Goal: Information Seeking & Learning: Understand process/instructions

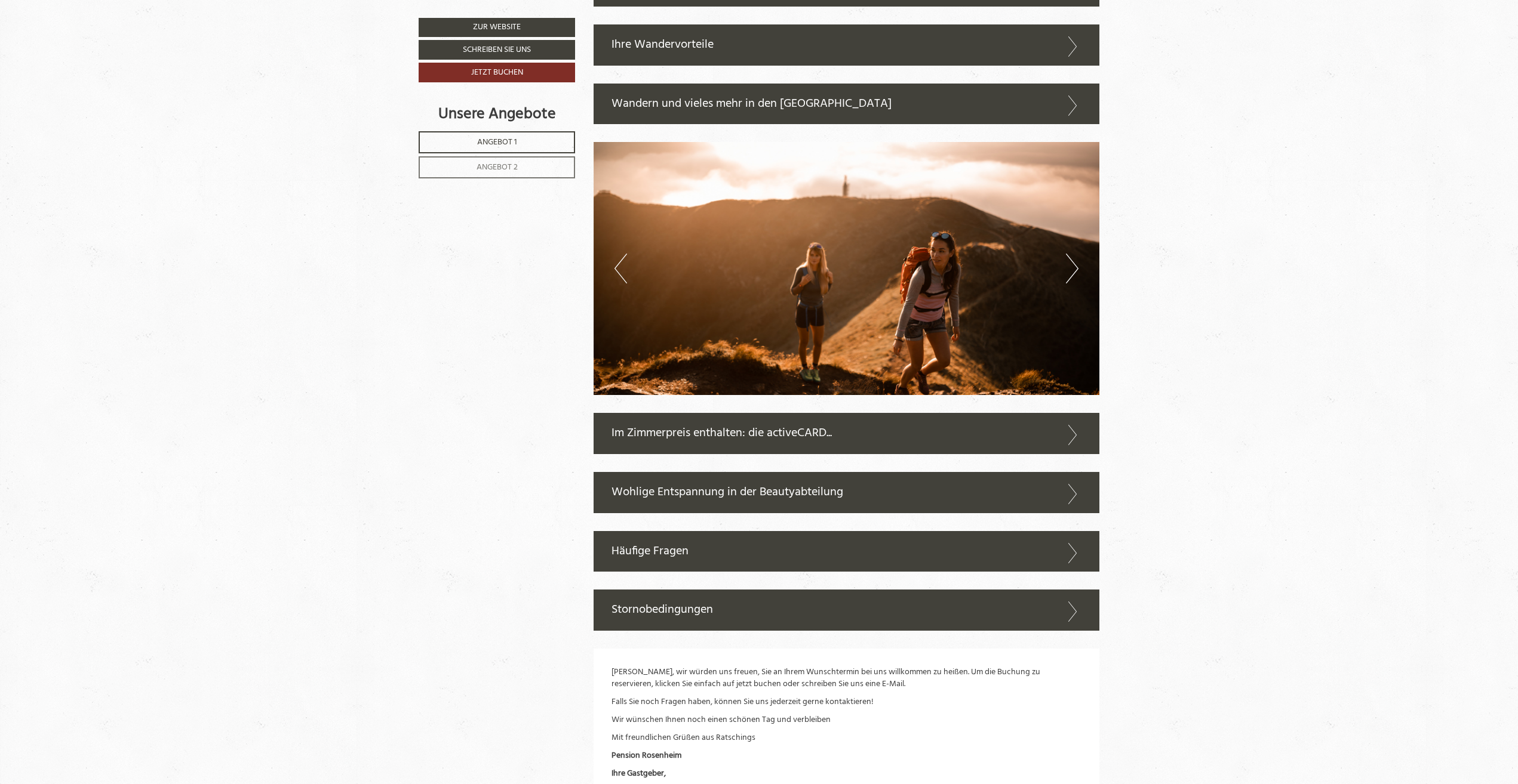
scroll to position [3163, 0]
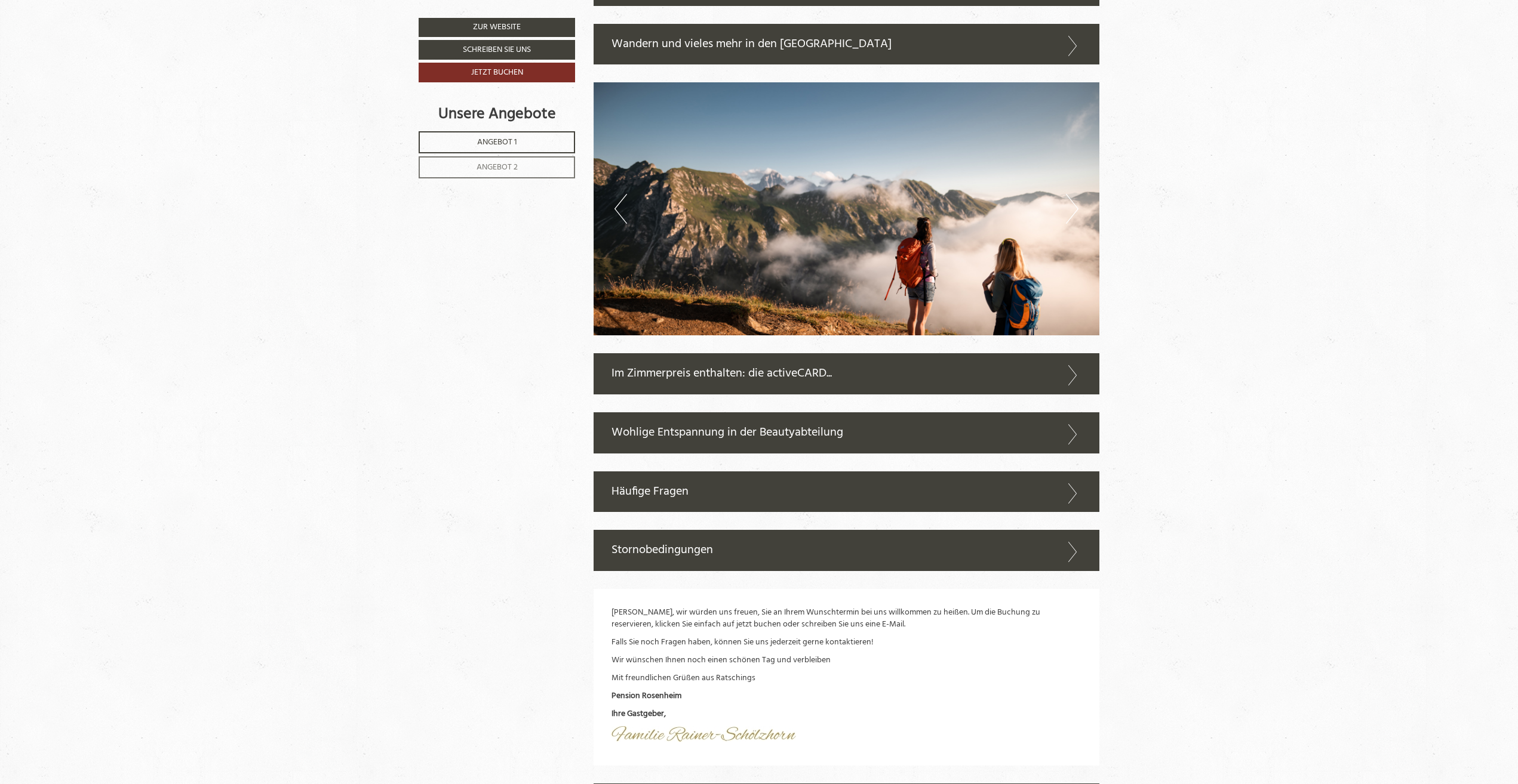
click at [1067, 557] on icon at bounding box center [1073, 552] width 17 height 20
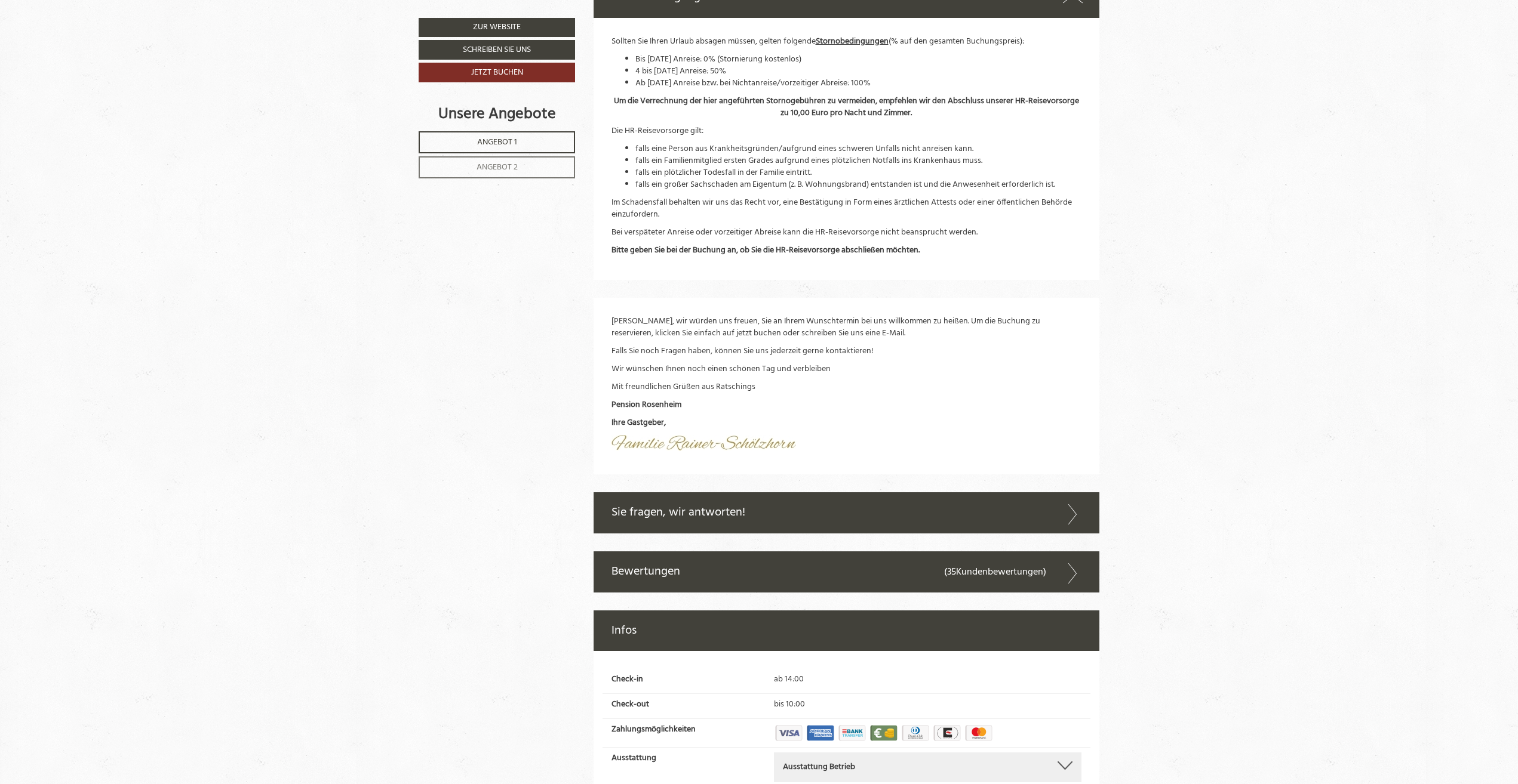
scroll to position [3879, 0]
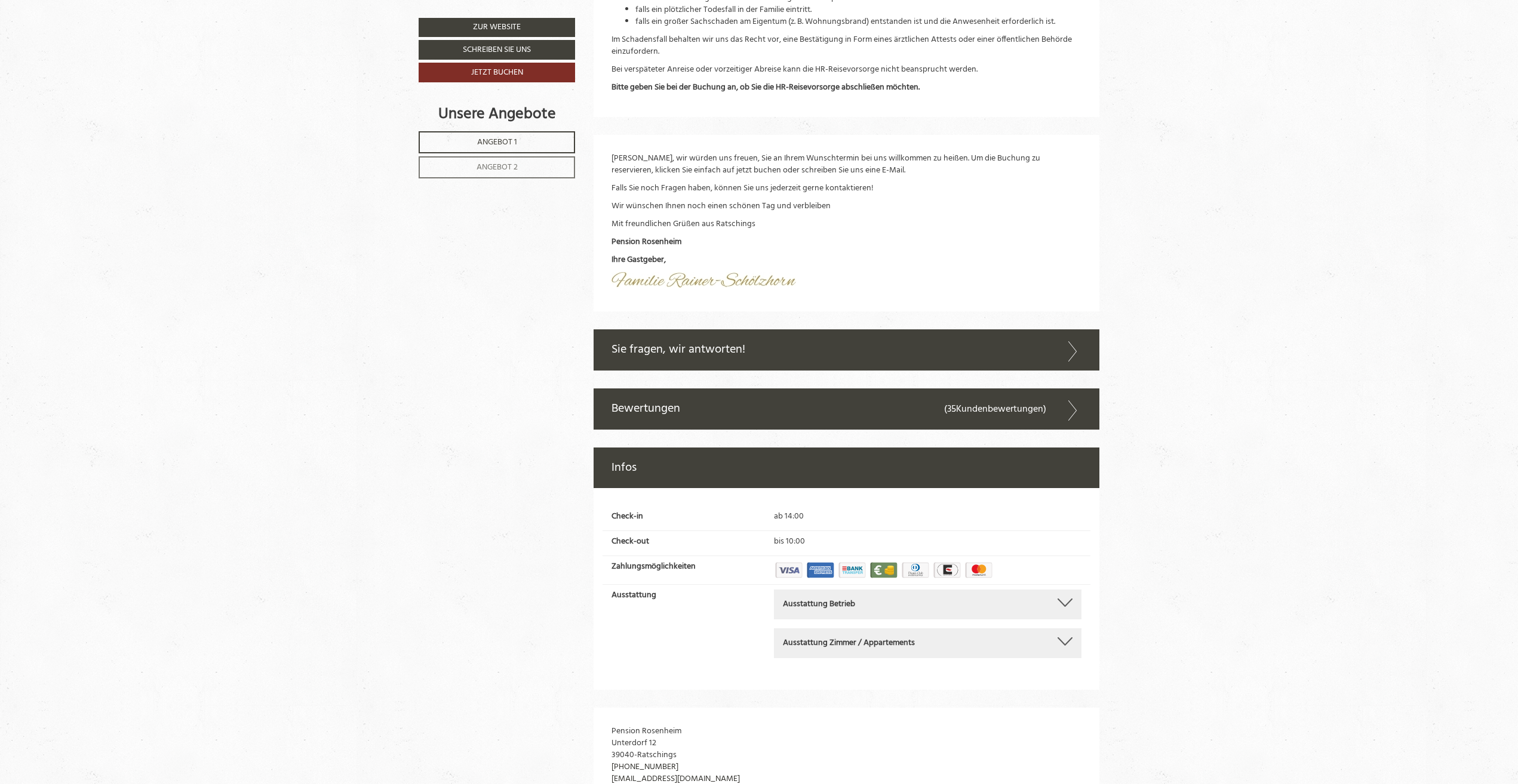
click at [1073, 355] on icon at bounding box center [1073, 352] width 17 height 20
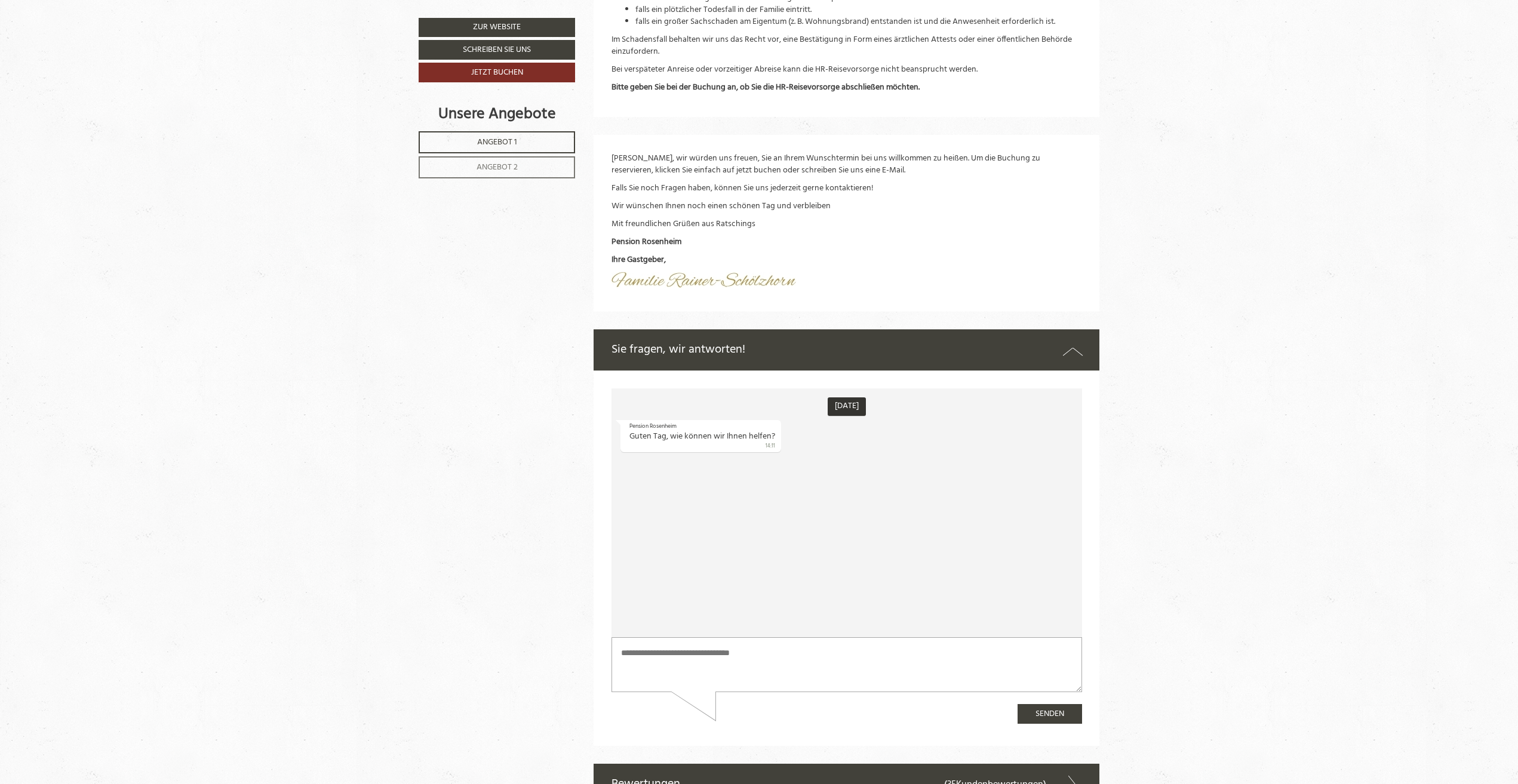
click at [1073, 355] on icon at bounding box center [1073, 352] width 20 height 17
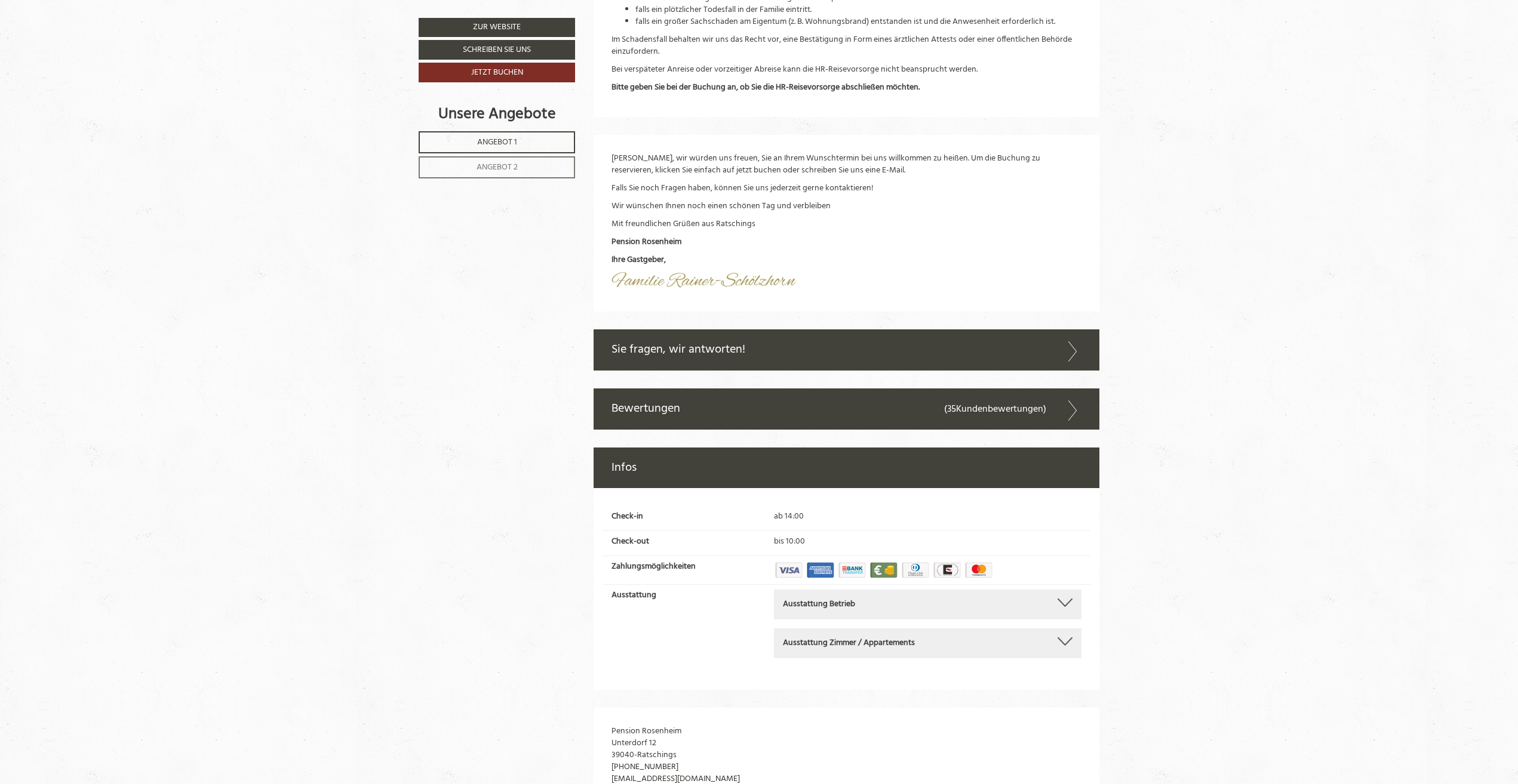
click at [1066, 416] on icon at bounding box center [1073, 410] width 17 height 20
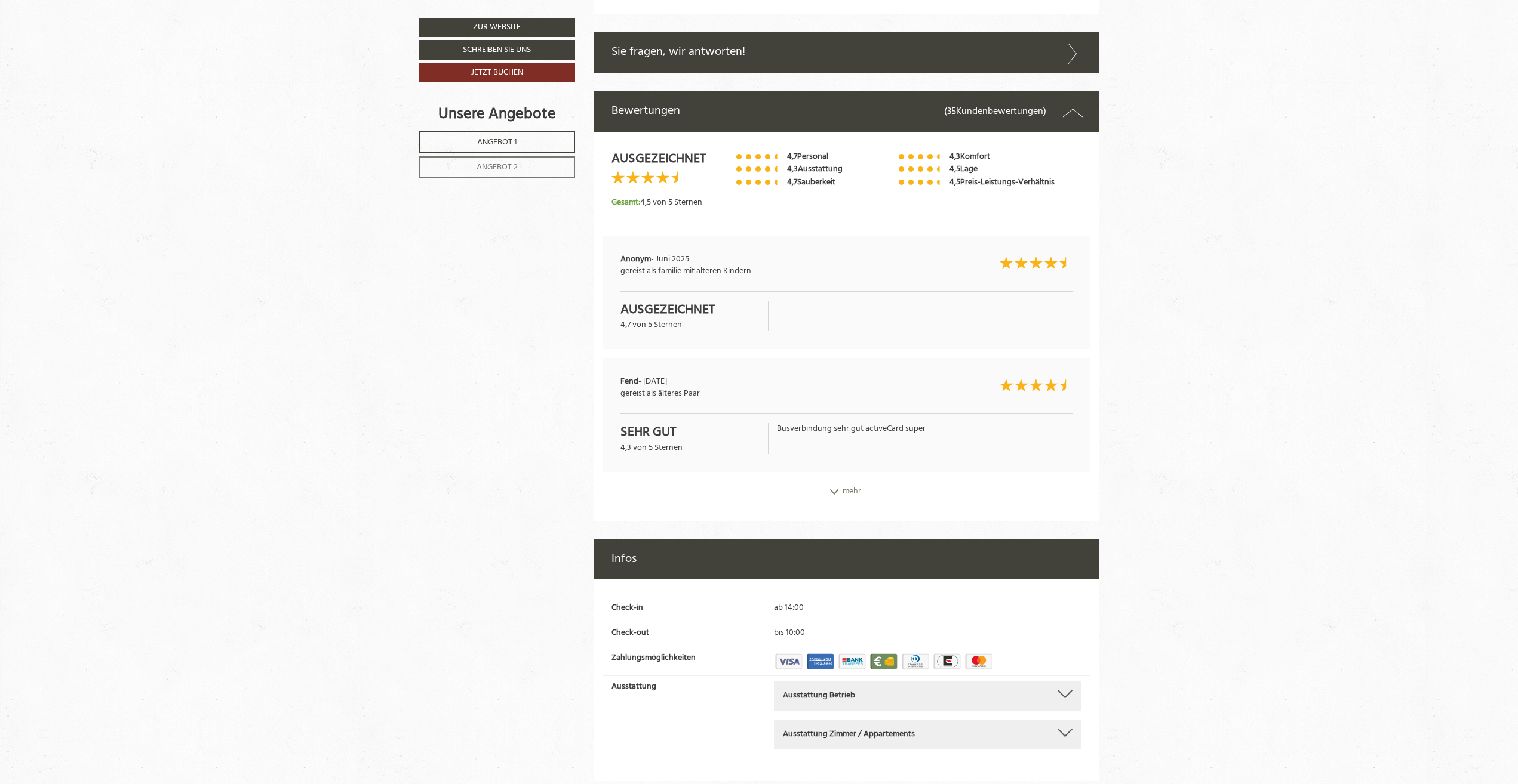
scroll to position [4178, 0]
click at [851, 490] on div "mehr" at bounding box center [846, 491] width 506 height 21
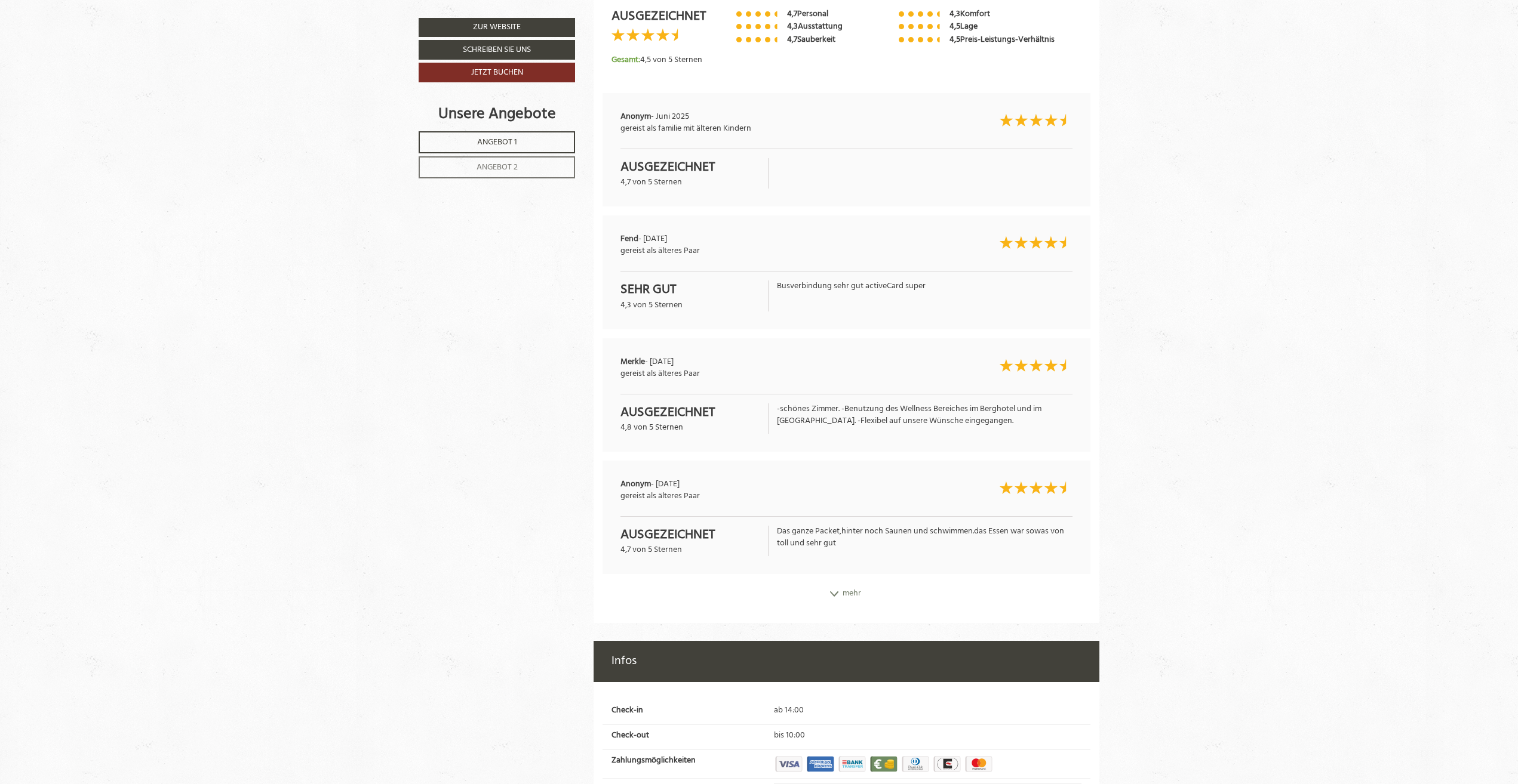
scroll to position [4357, 0]
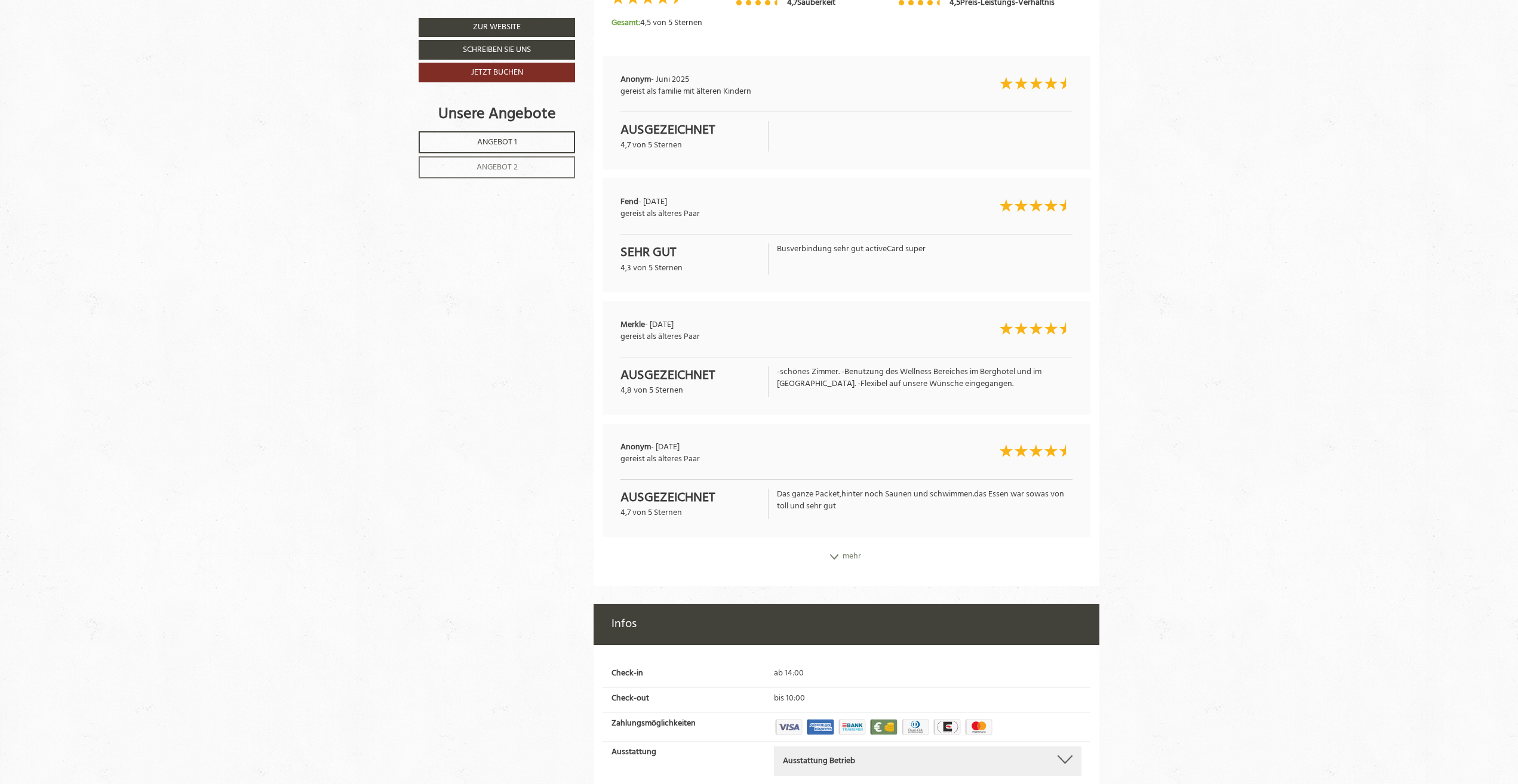
click at [846, 556] on div "mehr" at bounding box center [846, 556] width 506 height 21
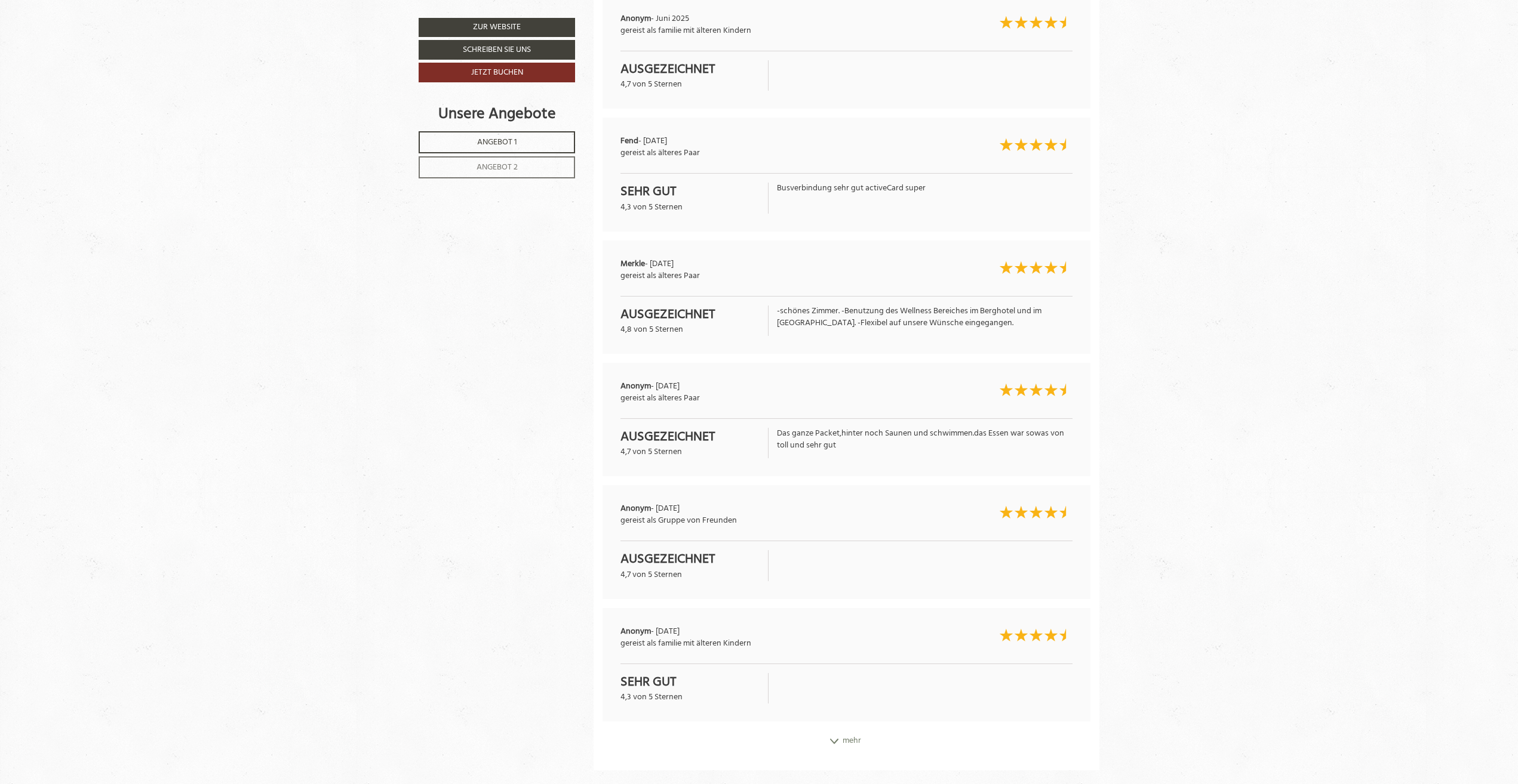
scroll to position [4595, 0]
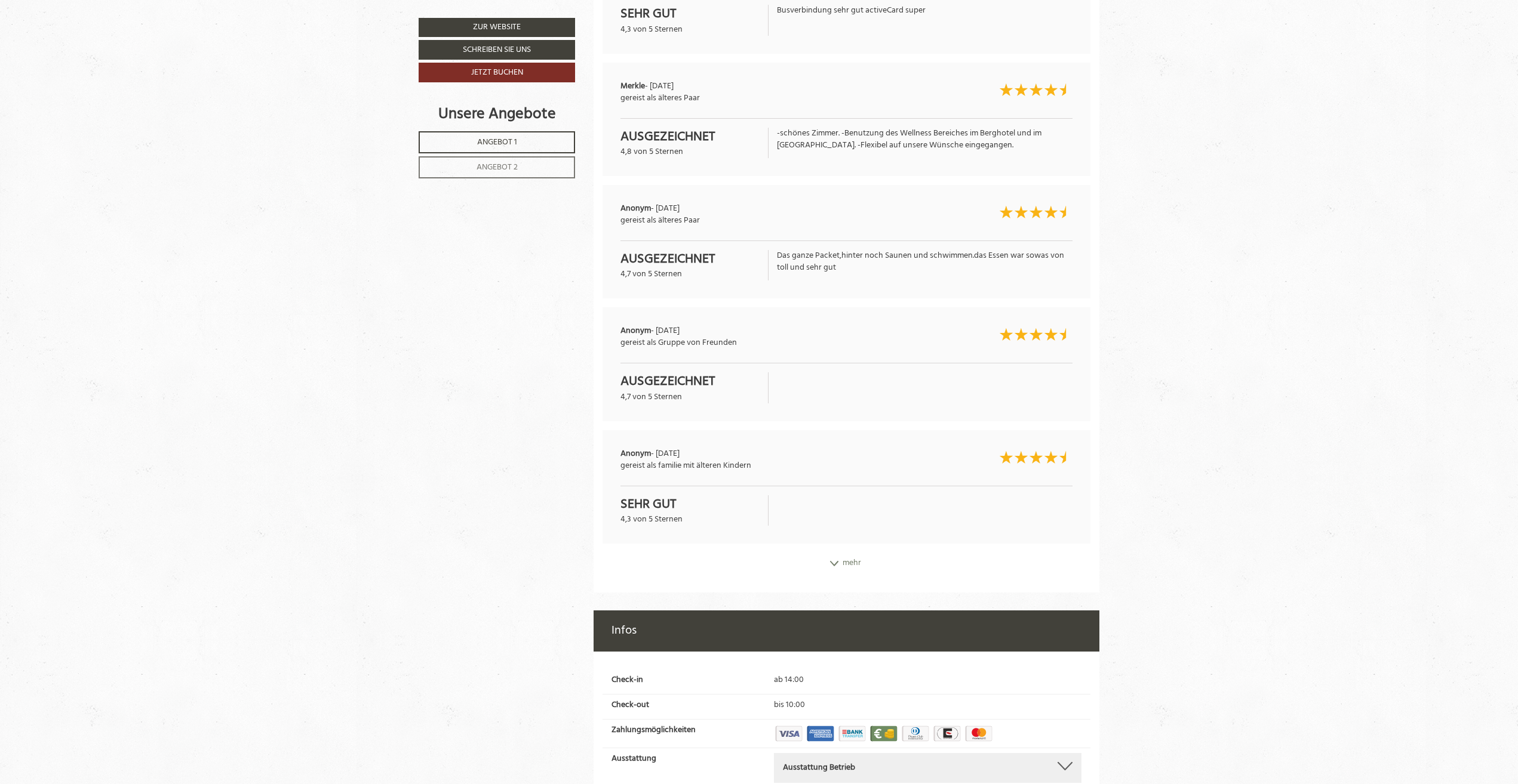
click at [859, 566] on div "mehr" at bounding box center [846, 563] width 506 height 21
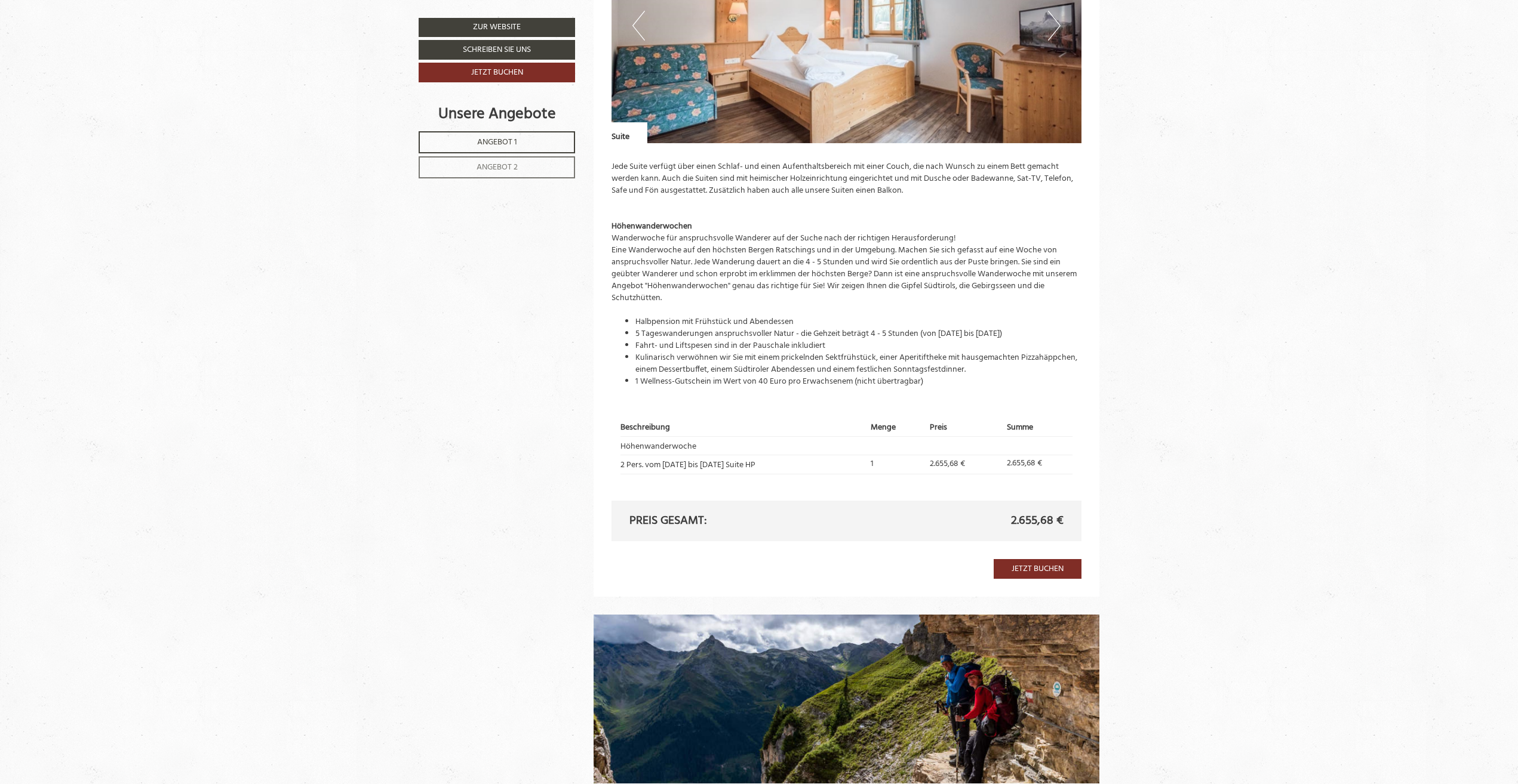
scroll to position [1302, 0]
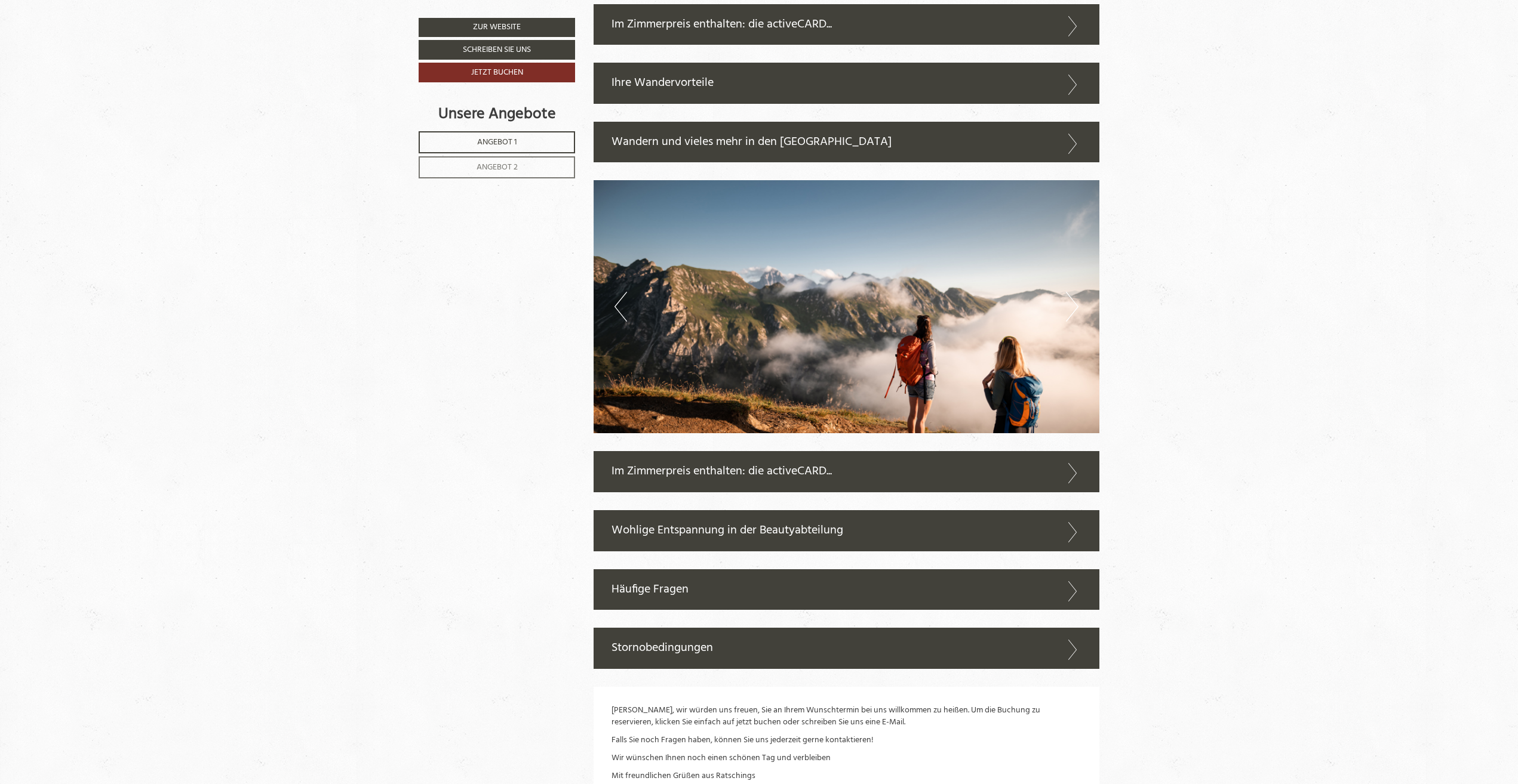
scroll to position [3223, 0]
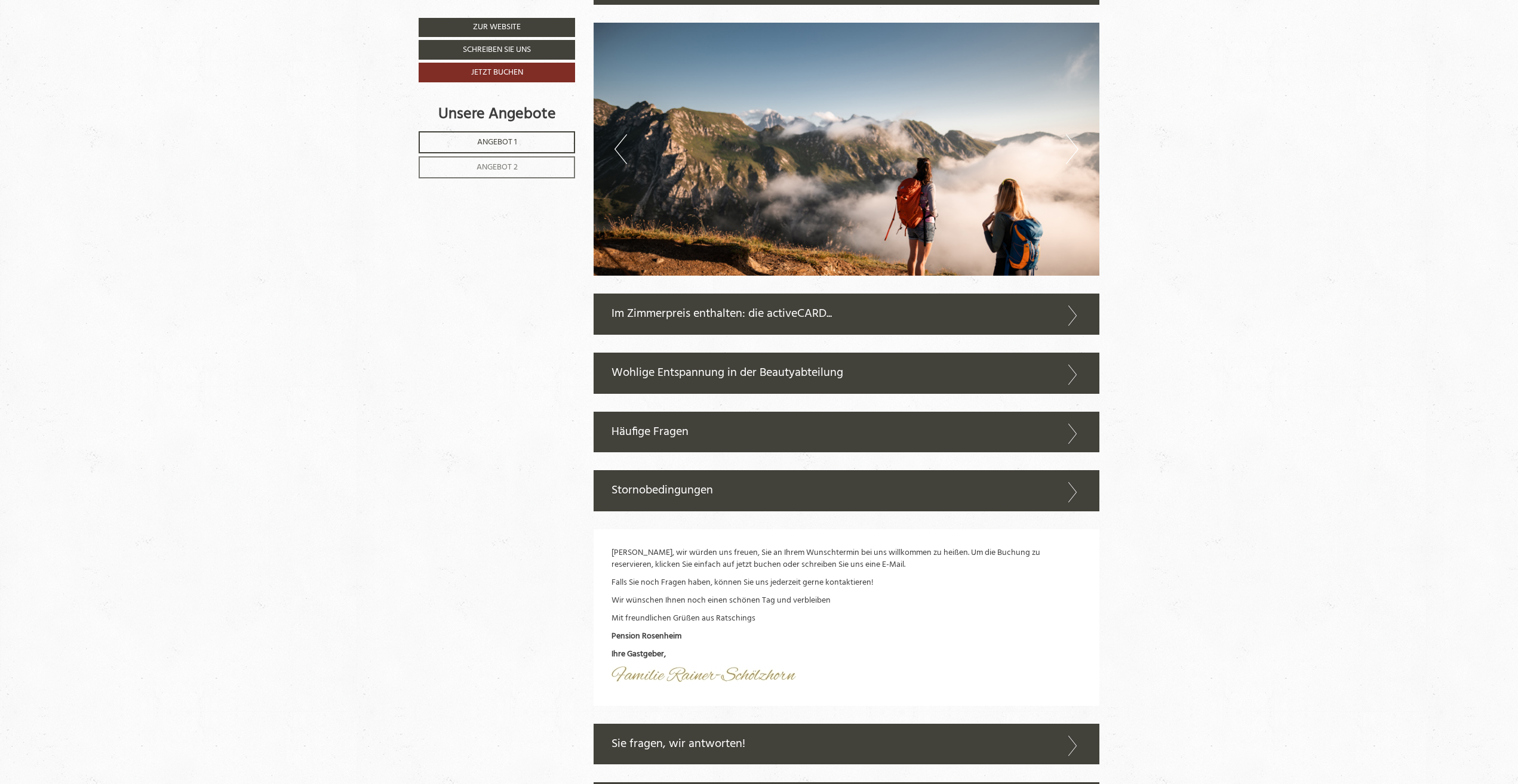
click at [937, 490] on div "Stornobedingungen" at bounding box center [846, 491] width 506 height 41
